Goal: Task Accomplishment & Management: Manage account settings

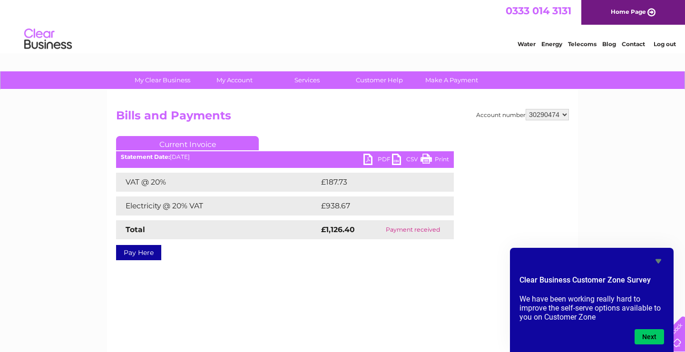
click at [382, 160] on link "PDF" at bounding box center [377, 161] width 29 height 14
click at [570, 113] on div "Account number 337228 382500 439338 442724 442887 444861 444869 445778 447015 4…" at bounding box center [342, 223] width 471 height 266
click at [525, 109] on select "337228 382500 439338 442724 442887 444861 444869 445778 447015 452092 452130 45…" at bounding box center [546, 114] width 43 height 11
select select "30290466"
click option "30290466" at bounding box center [0, 0] width 0 height 0
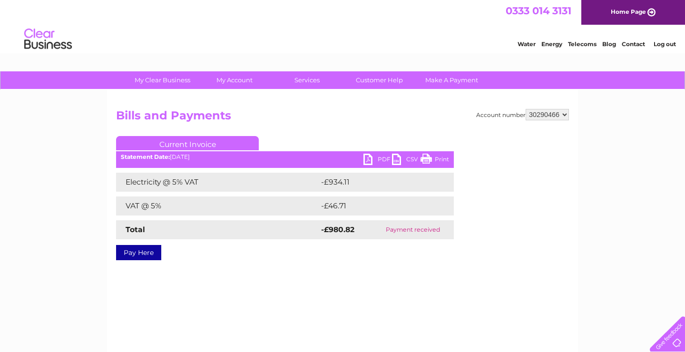
click at [383, 161] on link "PDF" at bounding box center [377, 161] width 29 height 14
click at [525, 109] on select "337228 382500 439338 442724 442887 444861 444869 445778 447015 452092 452130 45…" at bounding box center [546, 114] width 43 height 11
select select "30290474"
click option "30290474" at bounding box center [0, 0] width 0 height 0
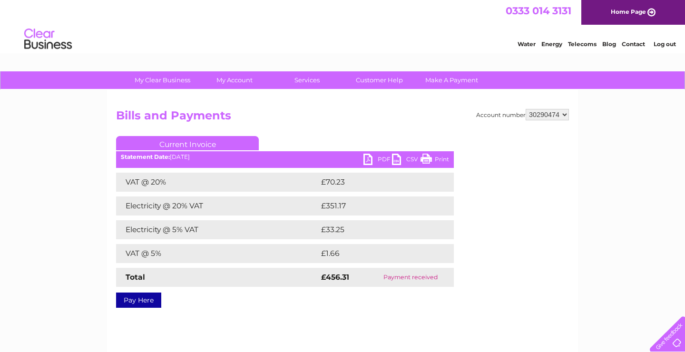
click at [382, 159] on link "PDF" at bounding box center [377, 161] width 29 height 14
click at [525, 109] on select "337228 382500 439338 442724 442887 444861 444869 445778 447015 452092 452130 45…" at bounding box center [546, 114] width 43 height 11
select select "30290466"
click option "30290466" at bounding box center [0, 0] width 0 height 0
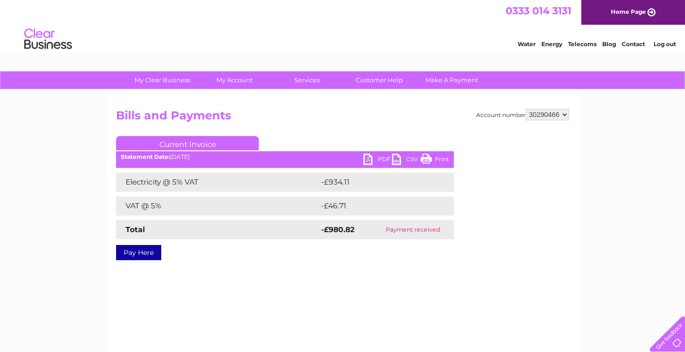
click at [382, 158] on link "PDF" at bounding box center [377, 161] width 29 height 14
click at [525, 109] on select "337228 382500 439338 442724 442887 444861 444869 445778 447015 452092 452130 45…" at bounding box center [546, 114] width 43 height 11
select select "444861"
click option "444861" at bounding box center [0, 0] width 0 height 0
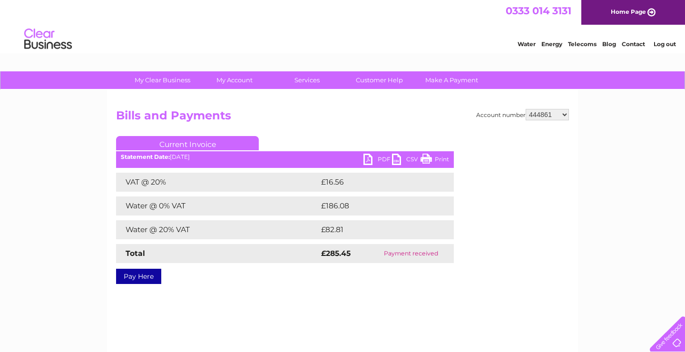
click at [525, 109] on select "337228 382500 439338 442724 442887 444861 444869 445778 447015 452092 452130 45…" at bounding box center [546, 114] width 43 height 11
select select "30290466"
click option "30290466" at bounding box center [0, 0] width 0 height 0
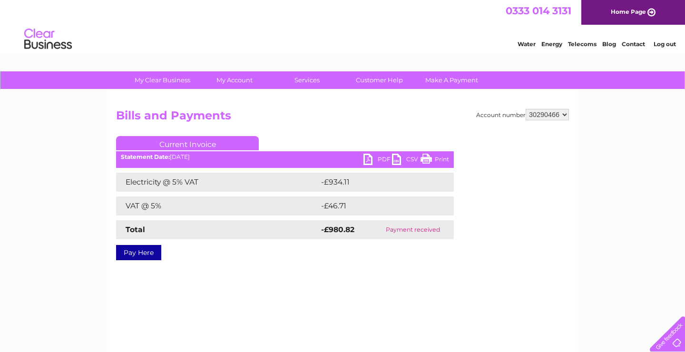
click at [380, 160] on link "PDF" at bounding box center [377, 161] width 29 height 14
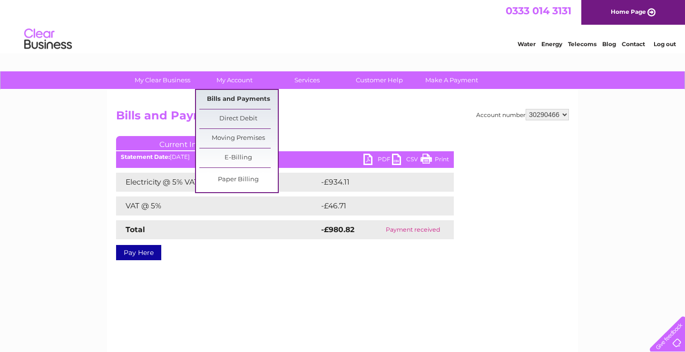
click at [235, 94] on link "Bills and Payments" at bounding box center [238, 99] width 78 height 19
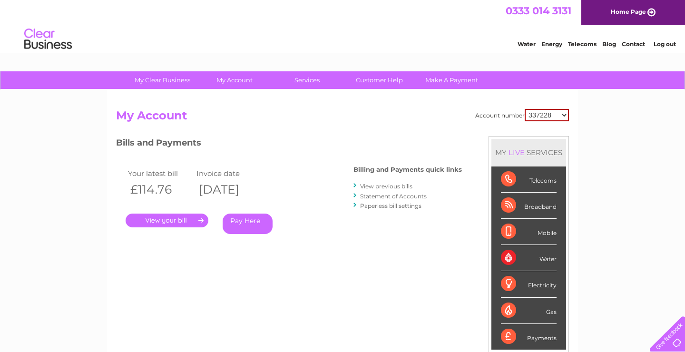
click at [524, 109] on select "337228 382500 439338 442724 442887 444861 444869 445778 447015 452092 452130 45…" at bounding box center [546, 115] width 44 height 12
select select "30290466"
click option "30290466" at bounding box center [0, 0] width 0 height 0
click at [383, 185] on link "View previous bills" at bounding box center [386, 186] width 52 height 7
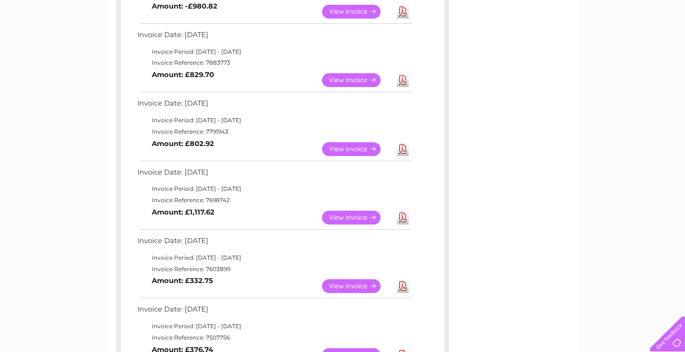
scroll to position [221, 0]
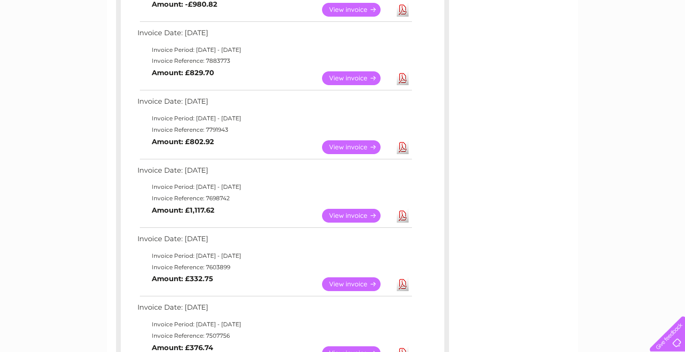
click at [355, 216] on link "View" at bounding box center [357, 216] width 70 height 14
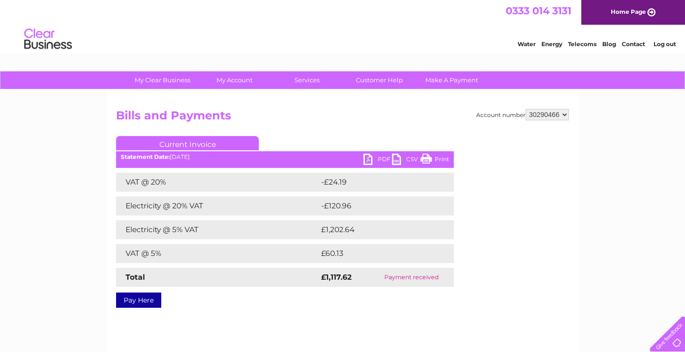
click at [382, 161] on link "PDF" at bounding box center [377, 161] width 29 height 14
click at [525, 109] on select "337228 382500 439338 442724 442887 444861 444869 445778 447015 452092 452130 45…" at bounding box center [546, 114] width 43 height 11
select select "30290474"
click option "30290474" at bounding box center [0, 0] width 0 height 0
click at [380, 160] on link "PDF" at bounding box center [377, 161] width 29 height 14
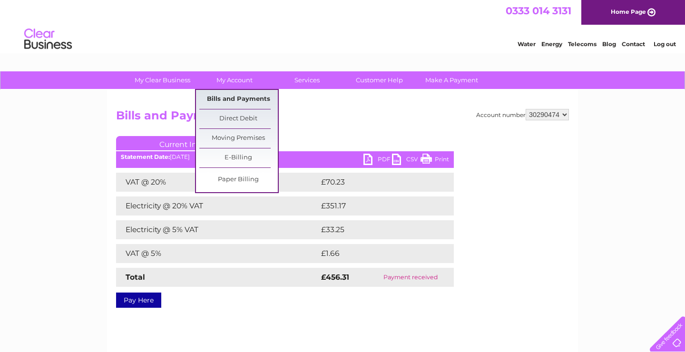
click at [225, 94] on link "Bills and Payments" at bounding box center [238, 99] width 78 height 19
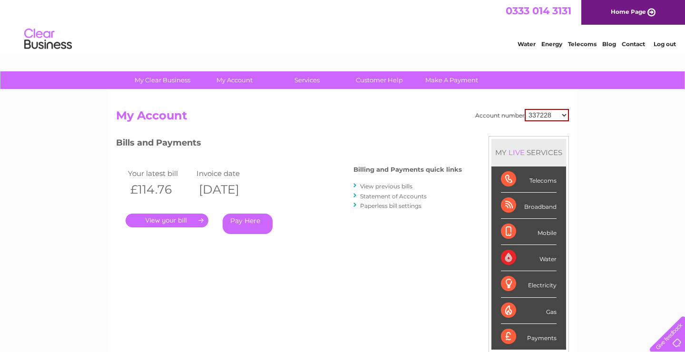
click at [524, 109] on select "337228 382500 439338 442724 442887 444861 444869 445778 447015 452092 452130 45…" at bounding box center [546, 115] width 44 height 12
select select "30290474"
click option "30290474" at bounding box center [0, 0] width 0 height 0
click at [405, 186] on link "View previous bills" at bounding box center [386, 186] width 52 height 7
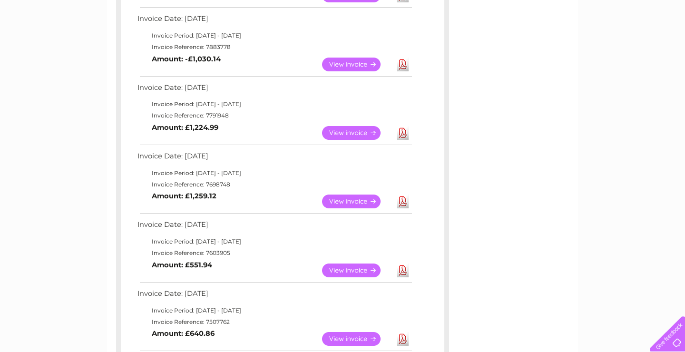
scroll to position [303, 0]
click at [343, 200] on link "View" at bounding box center [357, 202] width 70 height 14
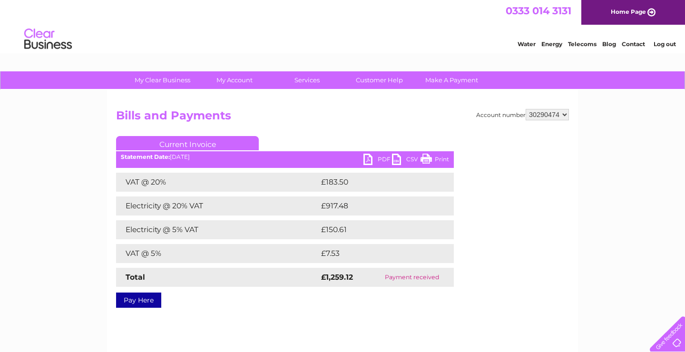
click at [379, 159] on link "PDF" at bounding box center [377, 161] width 29 height 14
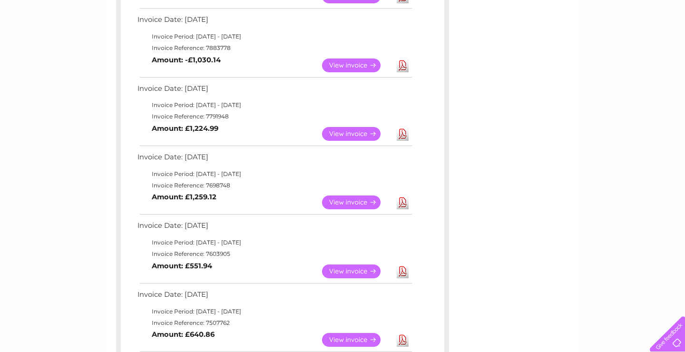
click at [355, 66] on link "View" at bounding box center [357, 65] width 70 height 14
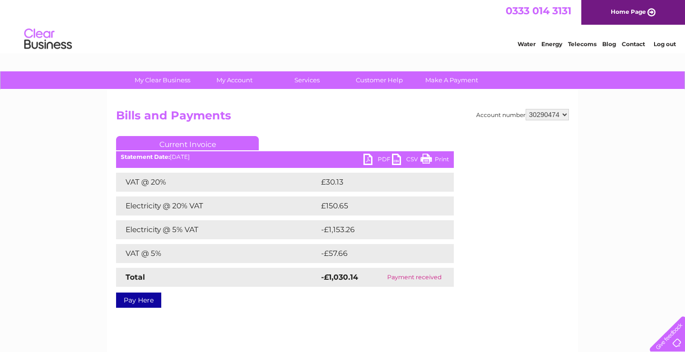
click at [382, 159] on link "PDF" at bounding box center [377, 161] width 29 height 14
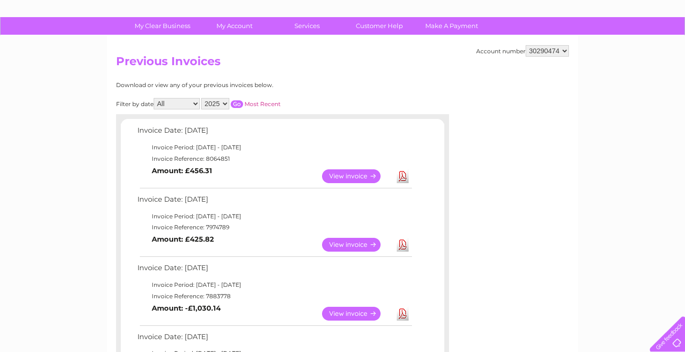
scroll to position [53, 0]
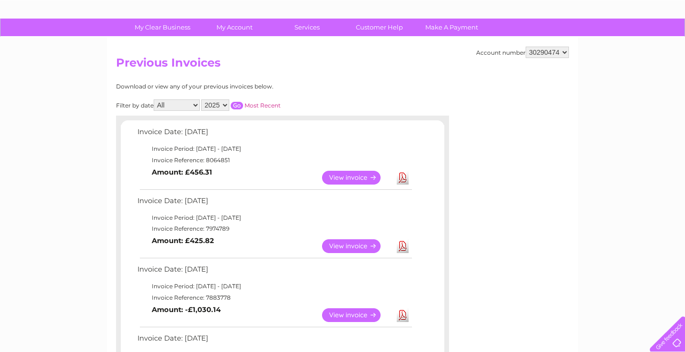
click at [360, 244] on link "View" at bounding box center [357, 246] width 70 height 14
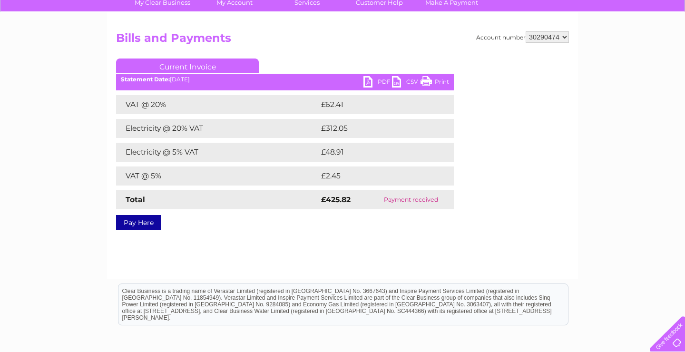
scroll to position [79, 0]
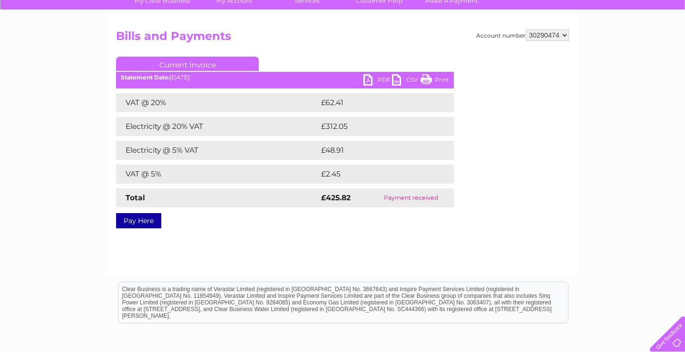
click at [384, 79] on link "PDF" at bounding box center [377, 81] width 29 height 14
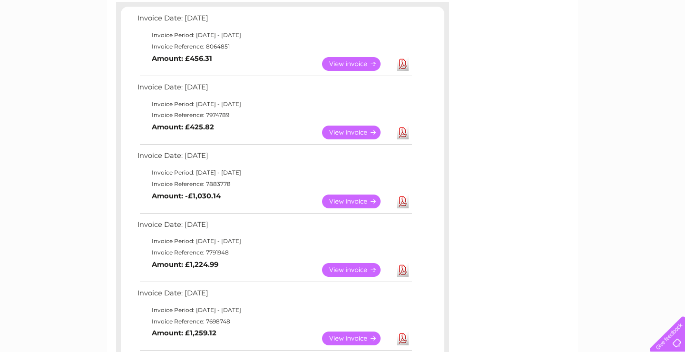
scroll to position [165, 0]
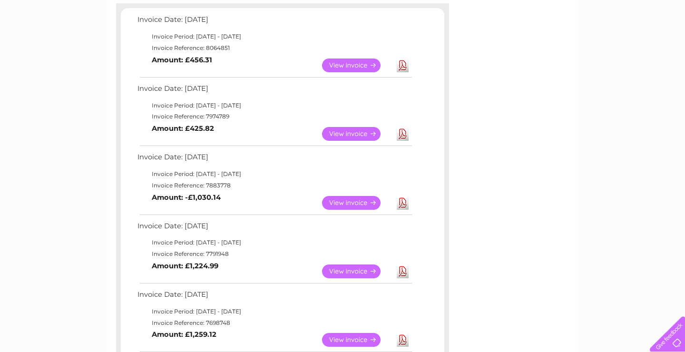
click at [370, 201] on link "View" at bounding box center [357, 203] width 70 height 14
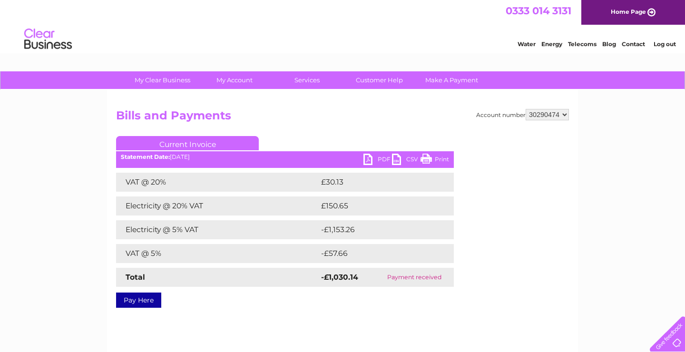
click at [382, 160] on link "PDF" at bounding box center [377, 161] width 29 height 14
